Goal: Information Seeking & Learning: Learn about a topic

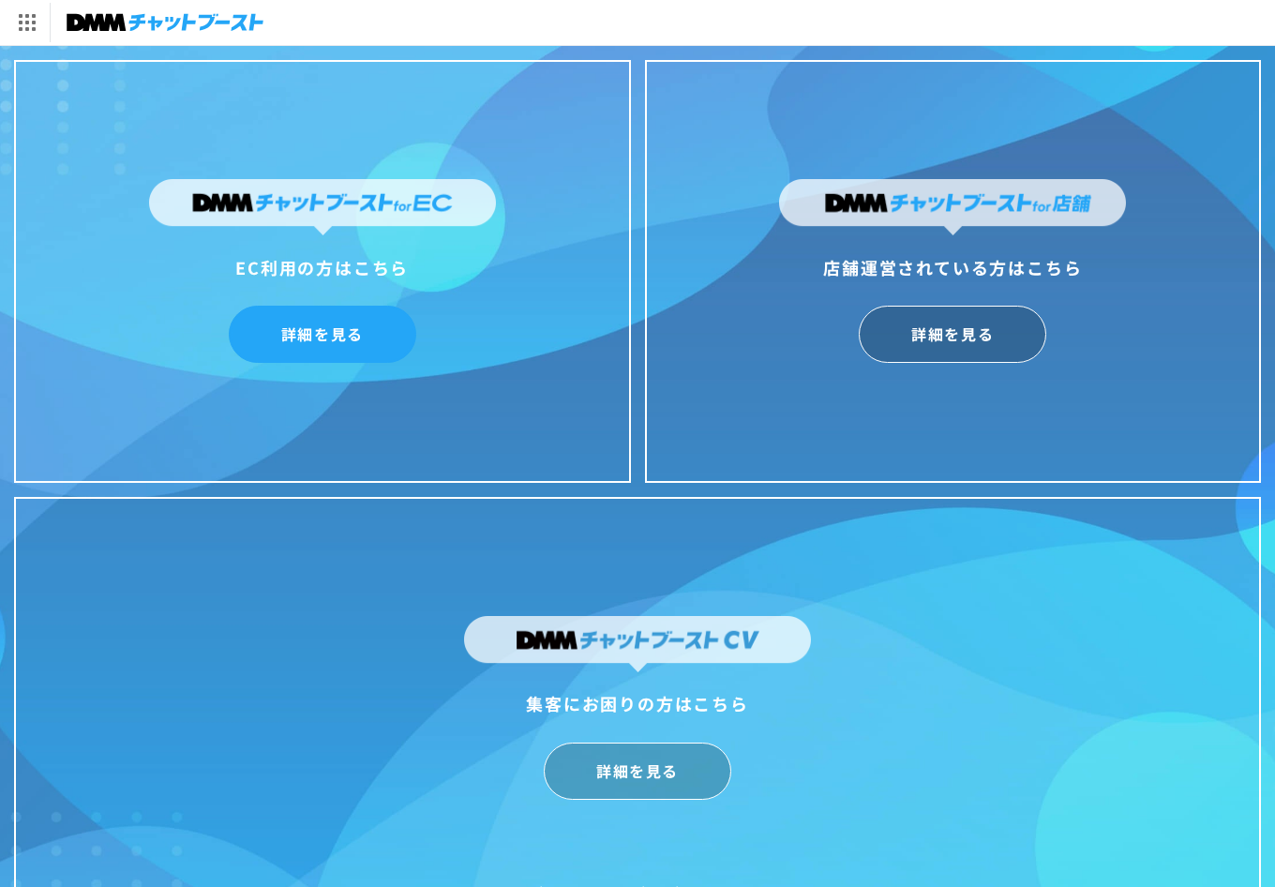
click at [370, 337] on link "詳細を見る" at bounding box center [323, 334] width 188 height 57
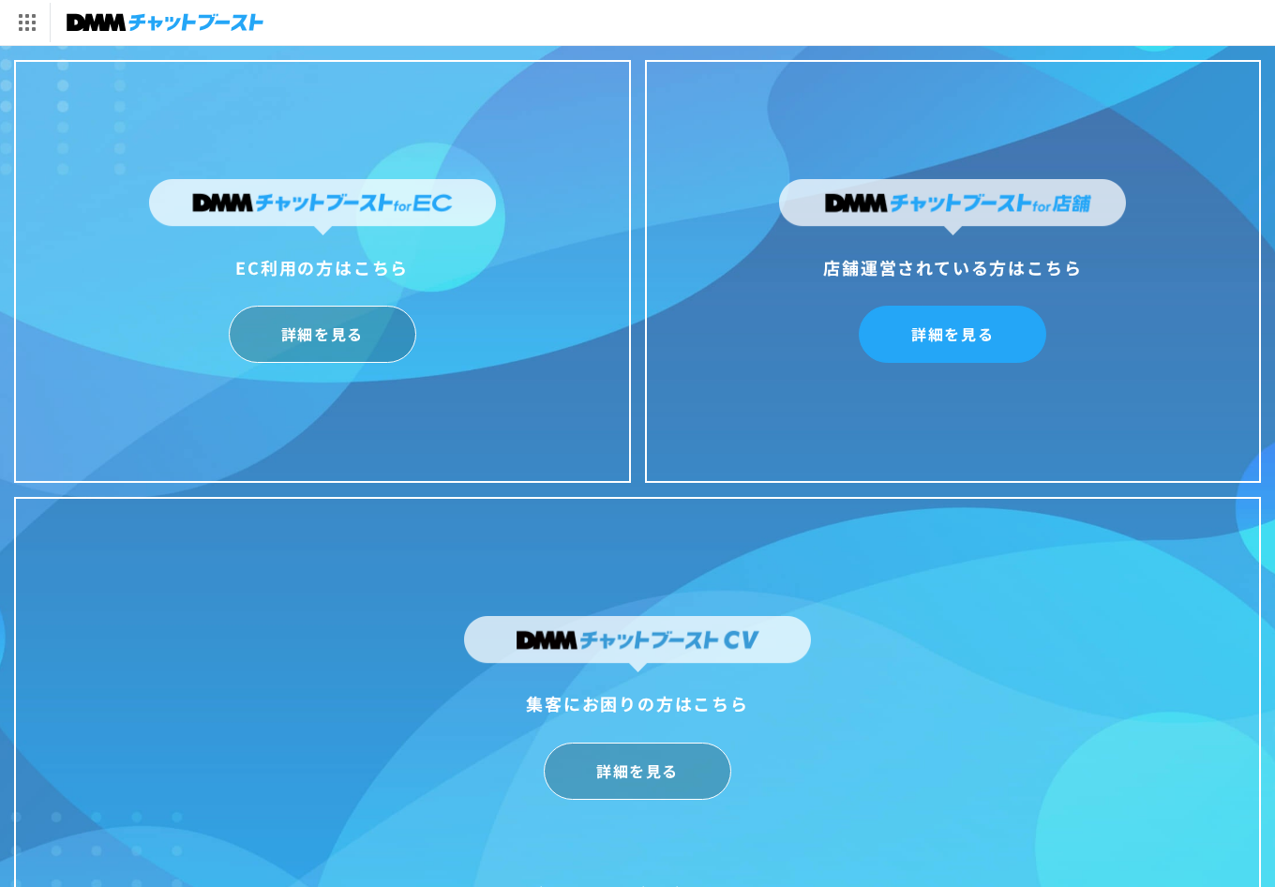
click at [983, 334] on link "詳細を見る" at bounding box center [953, 334] width 188 height 57
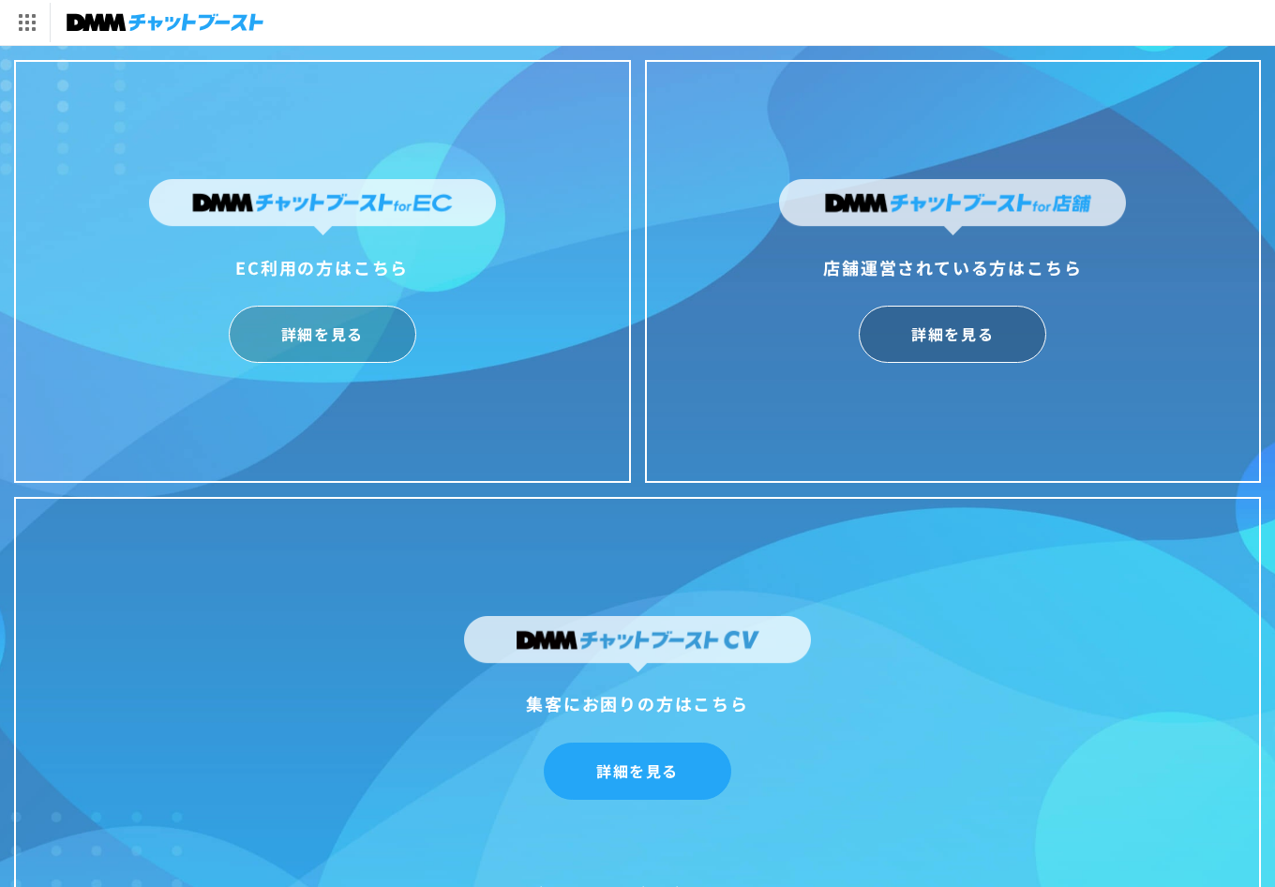
click at [614, 768] on link "詳細を見る" at bounding box center [638, 771] width 188 height 57
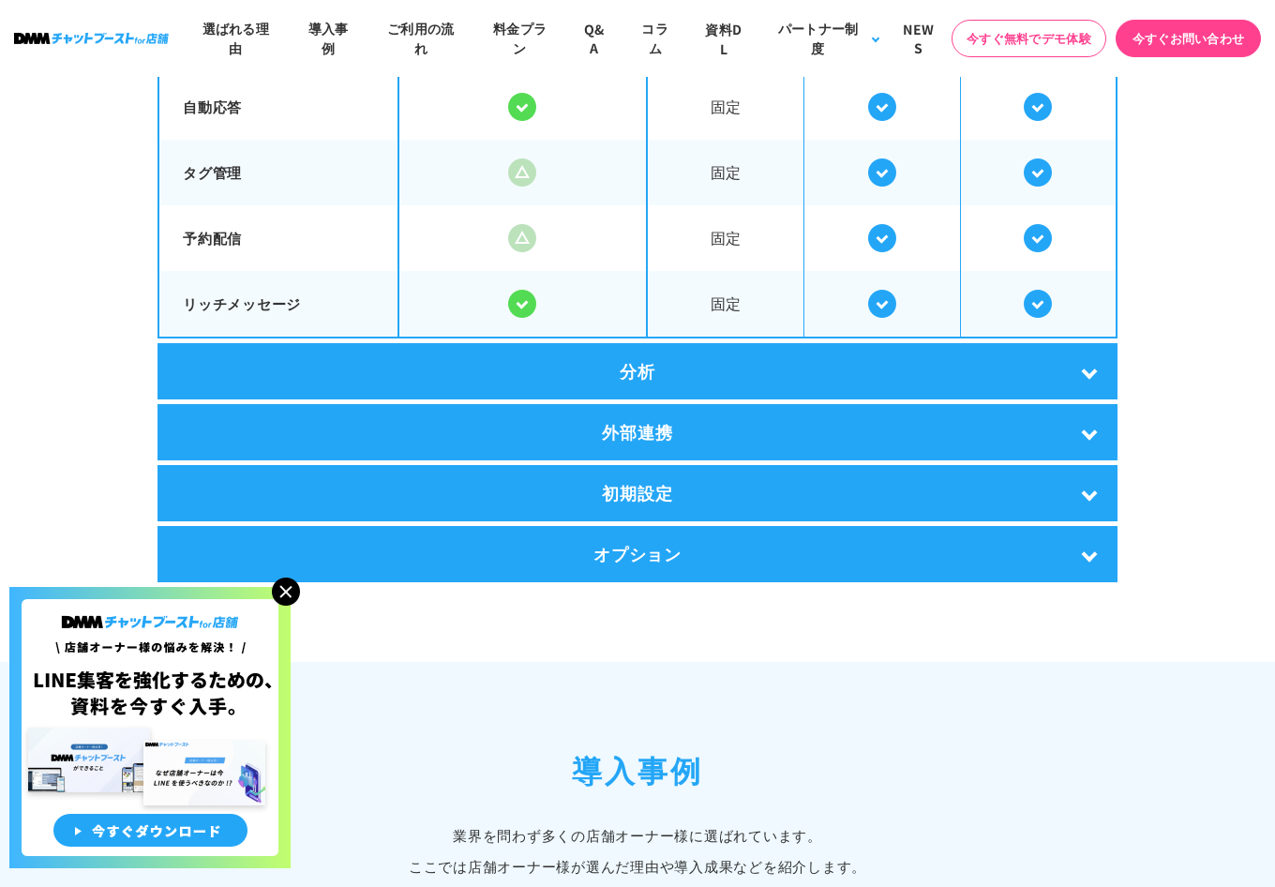
scroll to position [3615, 0]
